Goal: Find specific page/section: Find specific page/section

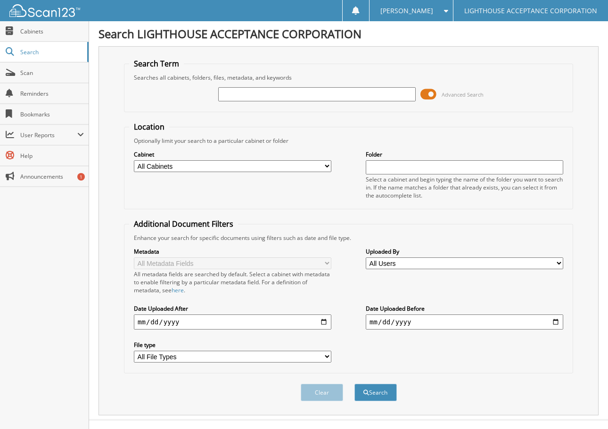
click at [427, 95] on span at bounding box center [428, 94] width 16 height 14
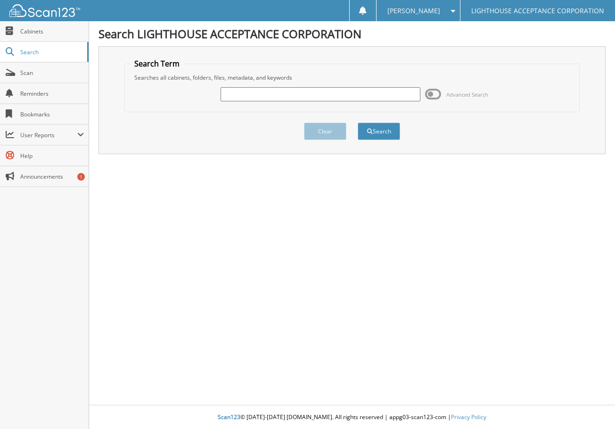
click at [353, 99] on input "text" at bounding box center [321, 94] width 200 height 14
type input "8770"
click at [358, 123] on button "Search" at bounding box center [379, 131] width 42 height 17
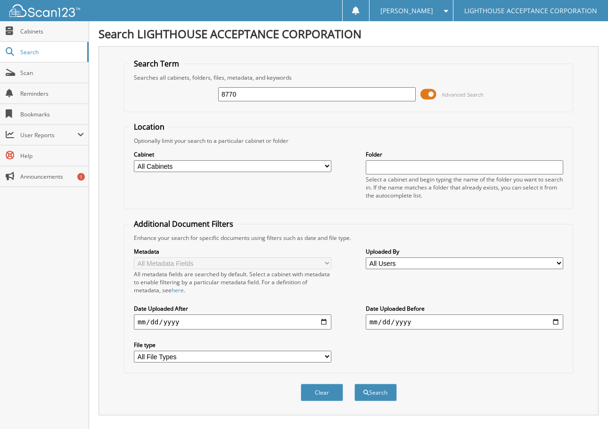
click at [426, 92] on span at bounding box center [428, 94] width 16 height 14
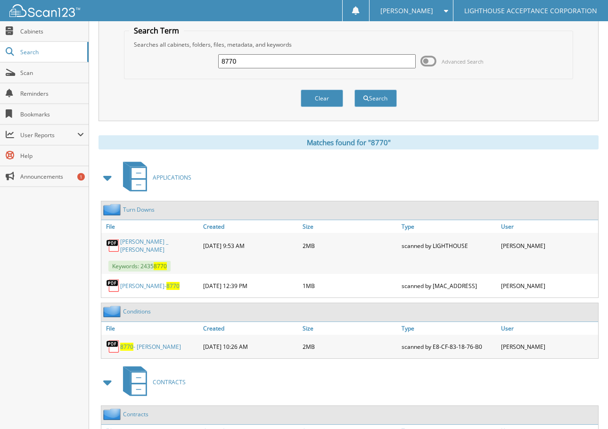
scroll to position [131, 0]
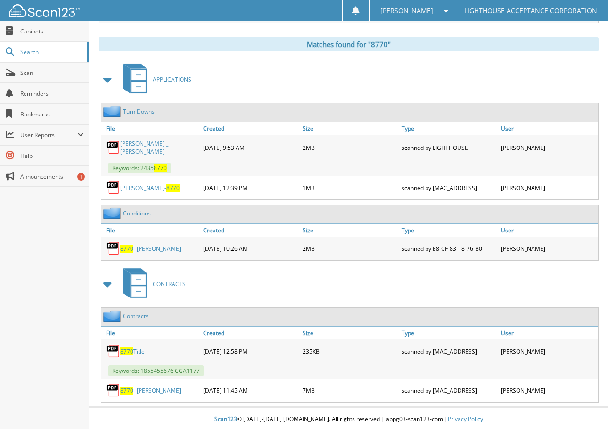
click at [142, 351] on link "8770 Title" at bounding box center [132, 351] width 25 height 8
click at [155, 389] on link "8770 - [PERSON_NAME]" at bounding box center [150, 390] width 61 height 8
